Goal: Find contact information: Obtain details needed to contact an individual or organization

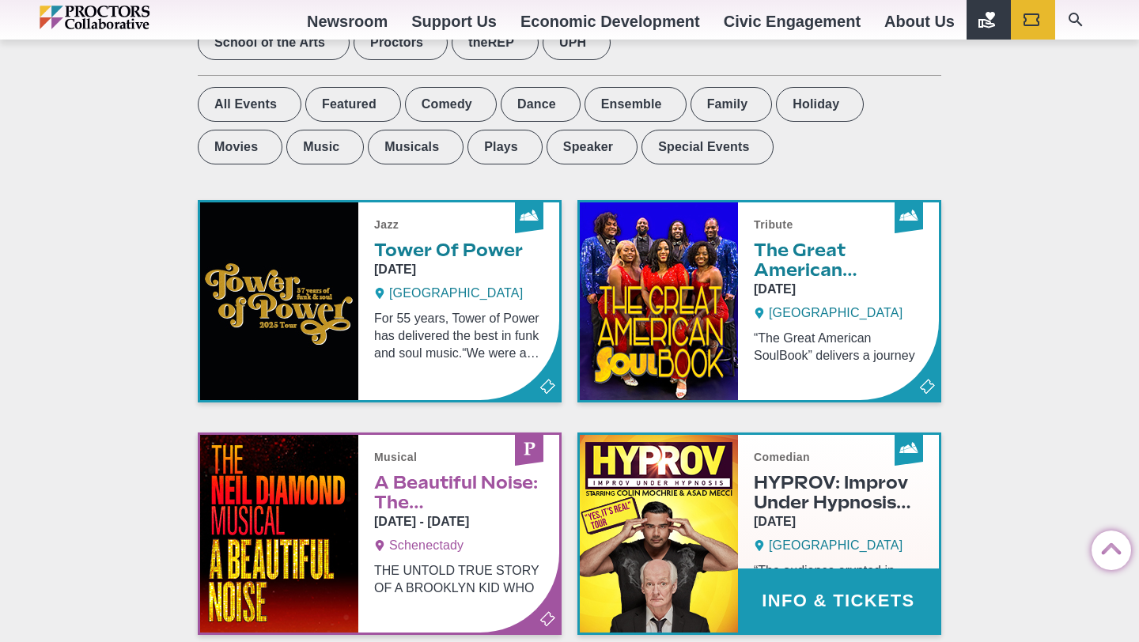
scroll to position [1099, 0]
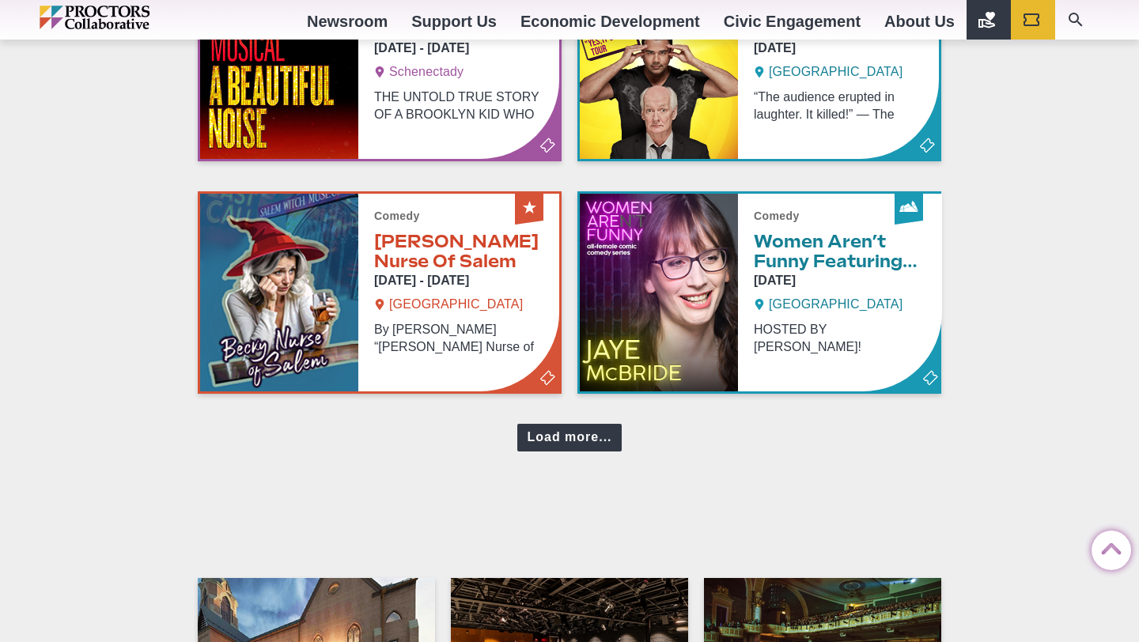
click at [584, 426] on div "Load more..." at bounding box center [569, 438] width 104 height 28
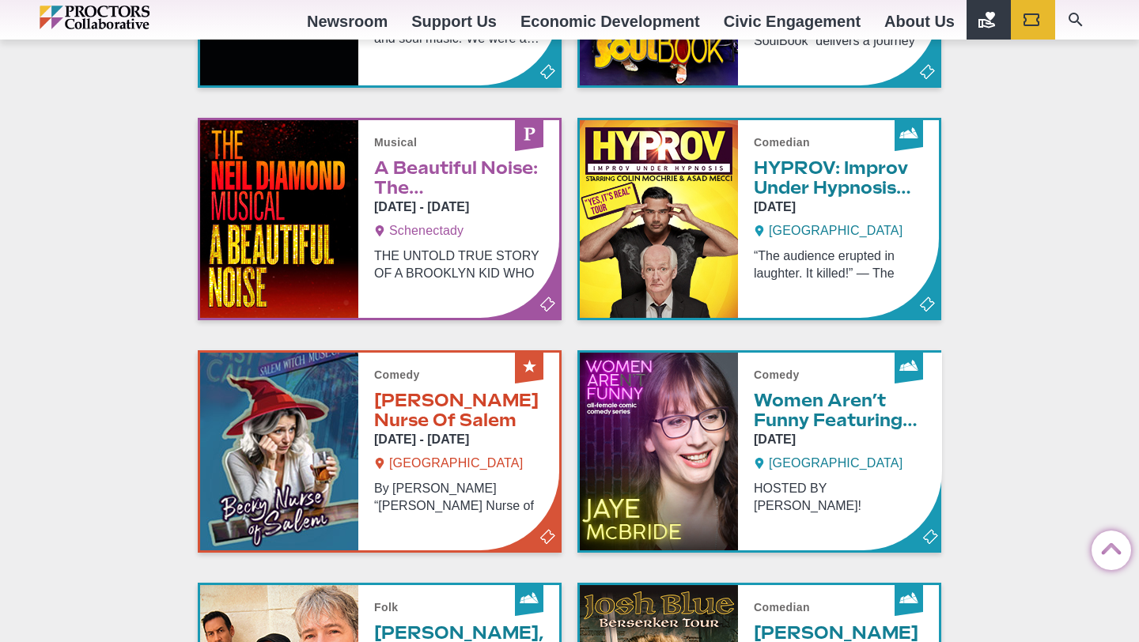
scroll to position [222, 0]
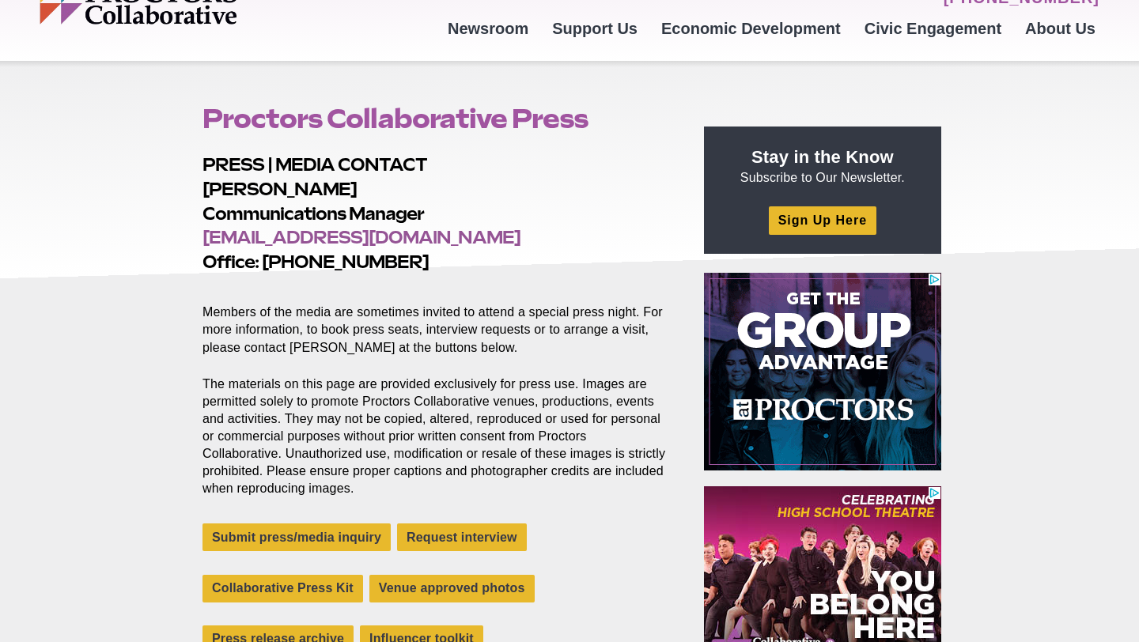
scroll to position [87, 0]
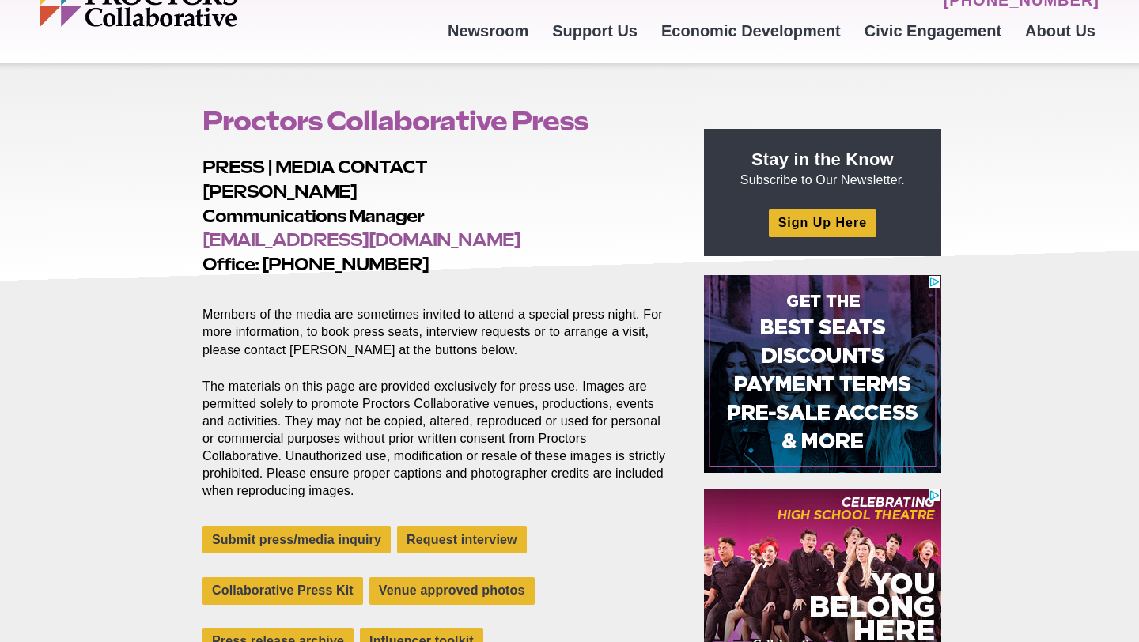
drag, startPoint x: 260, startPoint y: 259, endPoint x: 452, endPoint y: 259, distance: 192.1
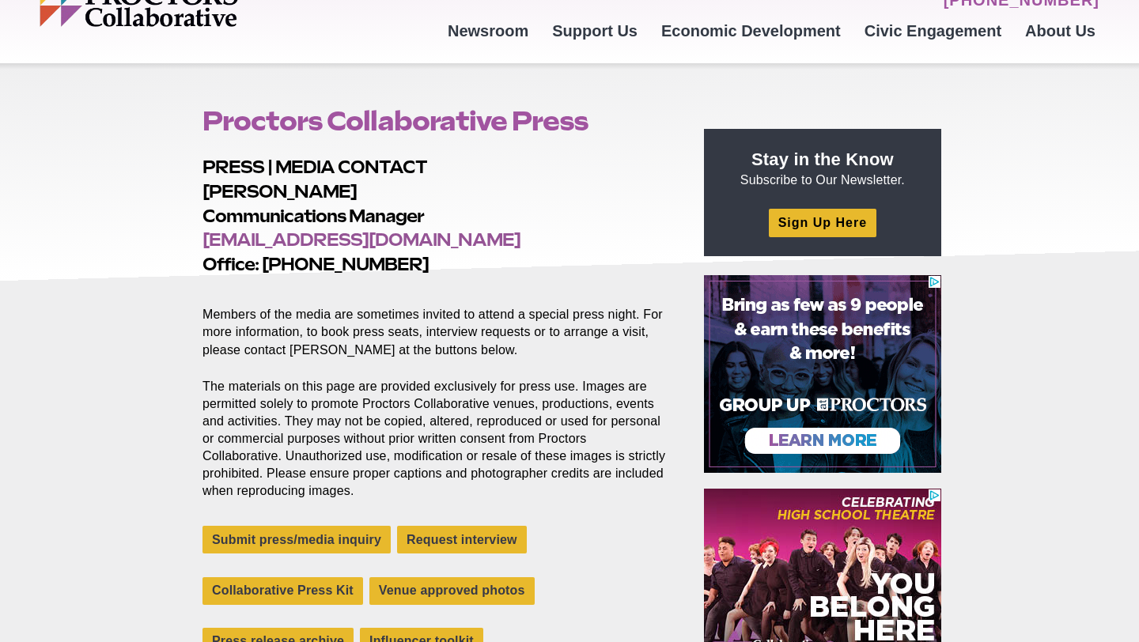
click at [453, 259] on h2 "PRESS | MEDIA CONTACT [PERSON_NAME] Communications Manager [EMAIL_ADDRESS][DOMA…" at bounding box center [434, 216] width 465 height 122
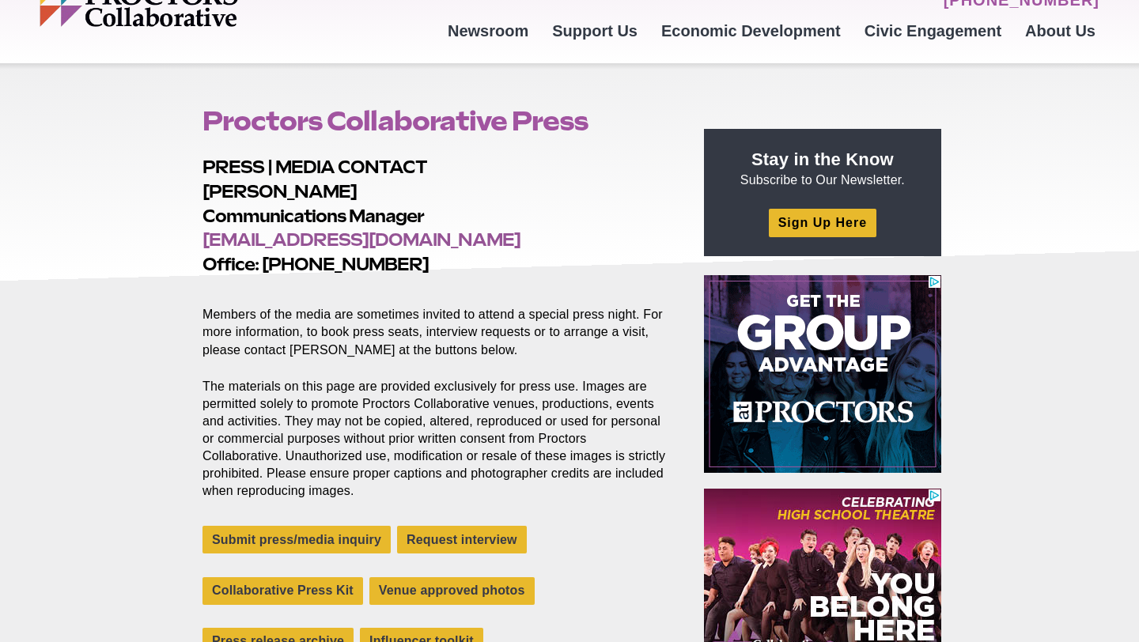
copy h2 "[PHONE_NUMBER]"
